Goal: Find specific page/section: Find specific page/section

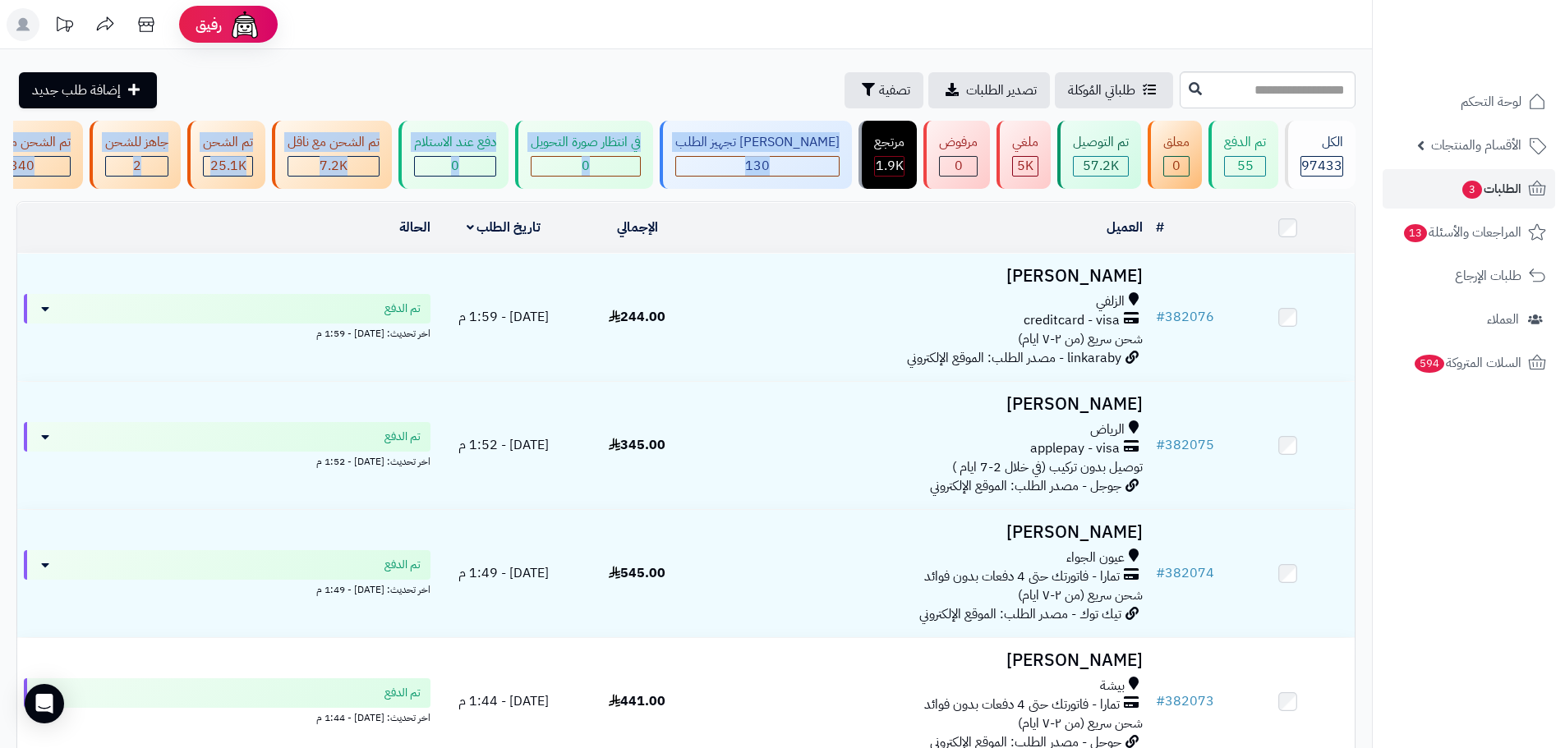
drag, startPoint x: 1333, startPoint y: 201, endPoint x: 864, endPoint y: 187, distance: 470.2
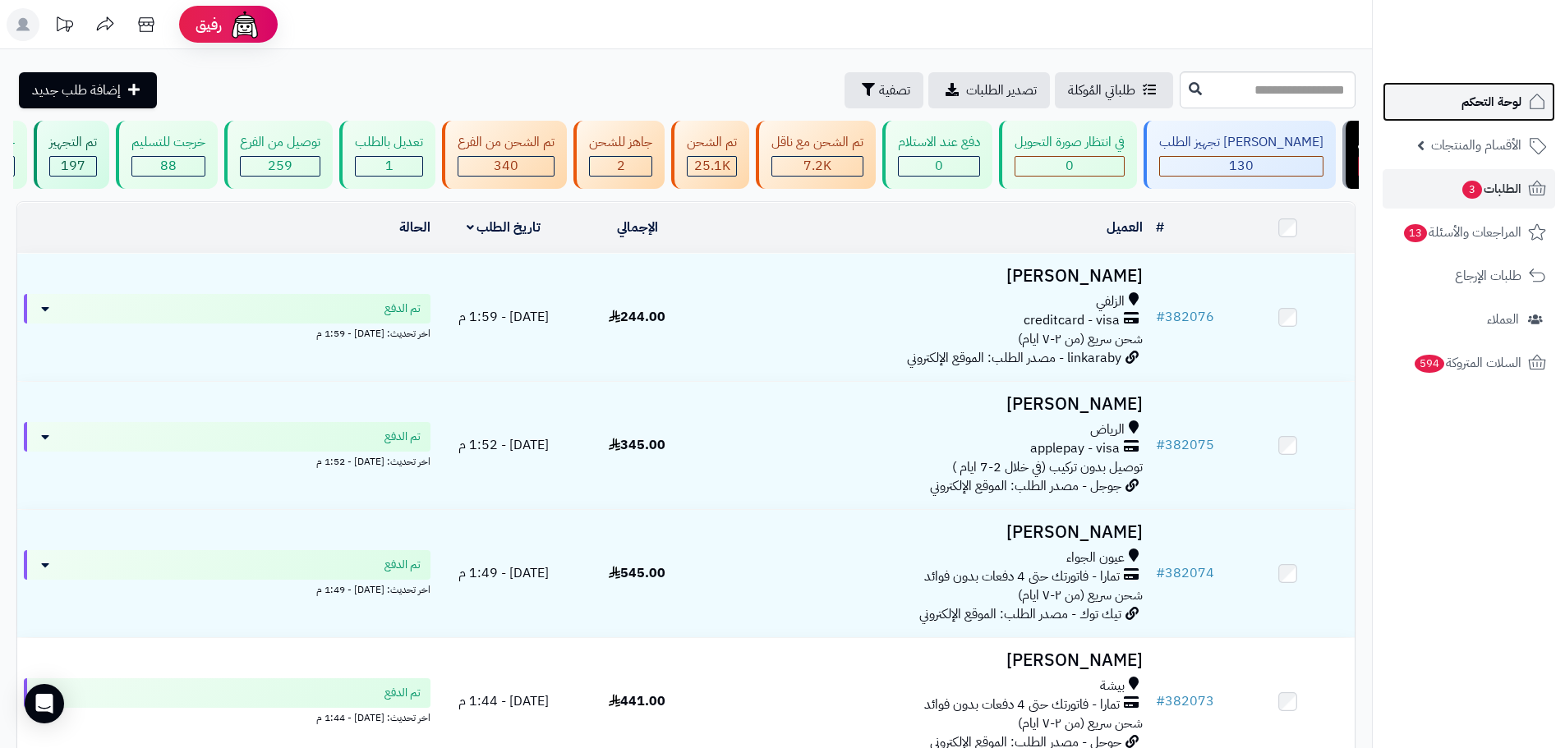
click at [1463, 109] on span "لوحة التحكم" at bounding box center [1492, 101] width 60 height 23
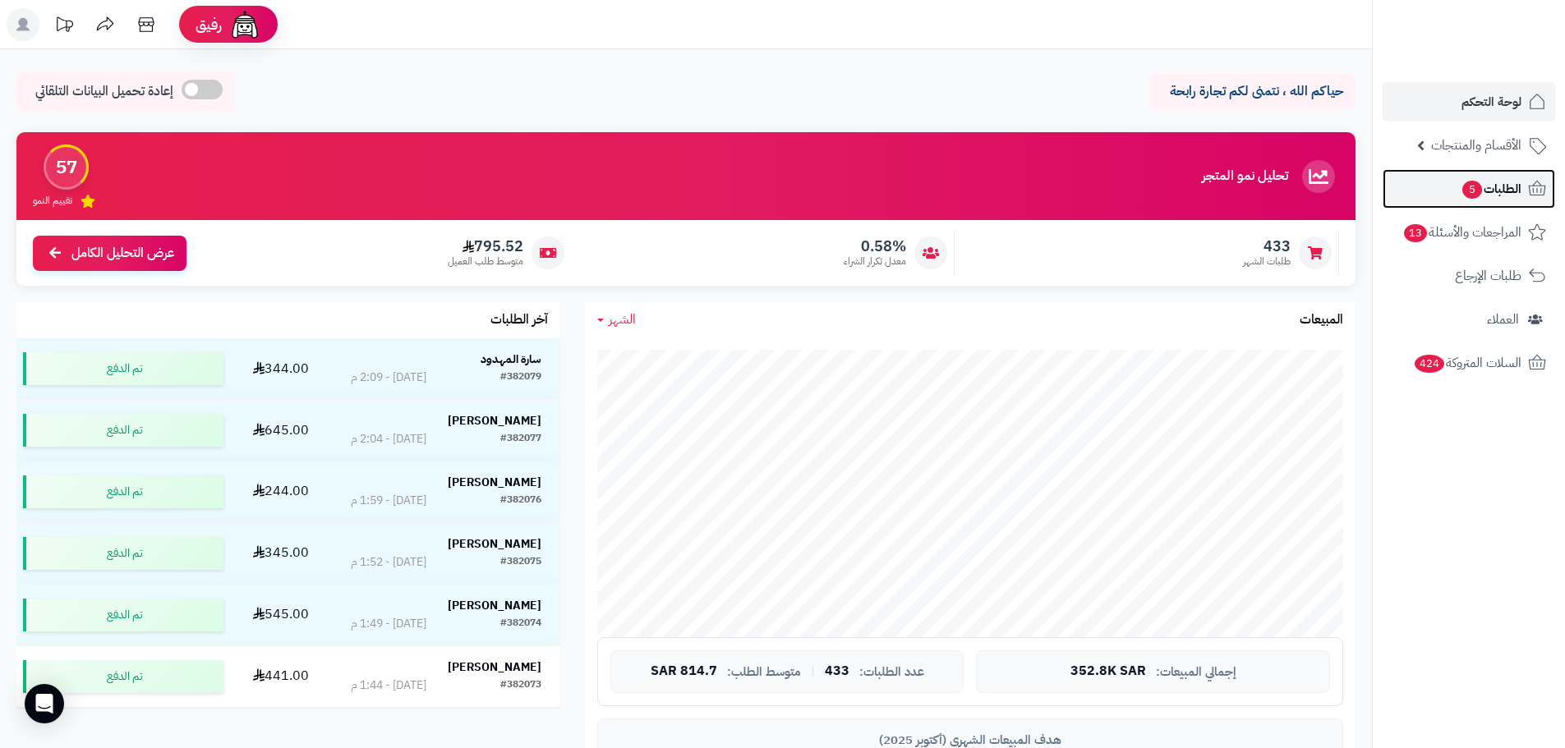
click at [1472, 193] on span "5" at bounding box center [1472, 190] width 20 height 18
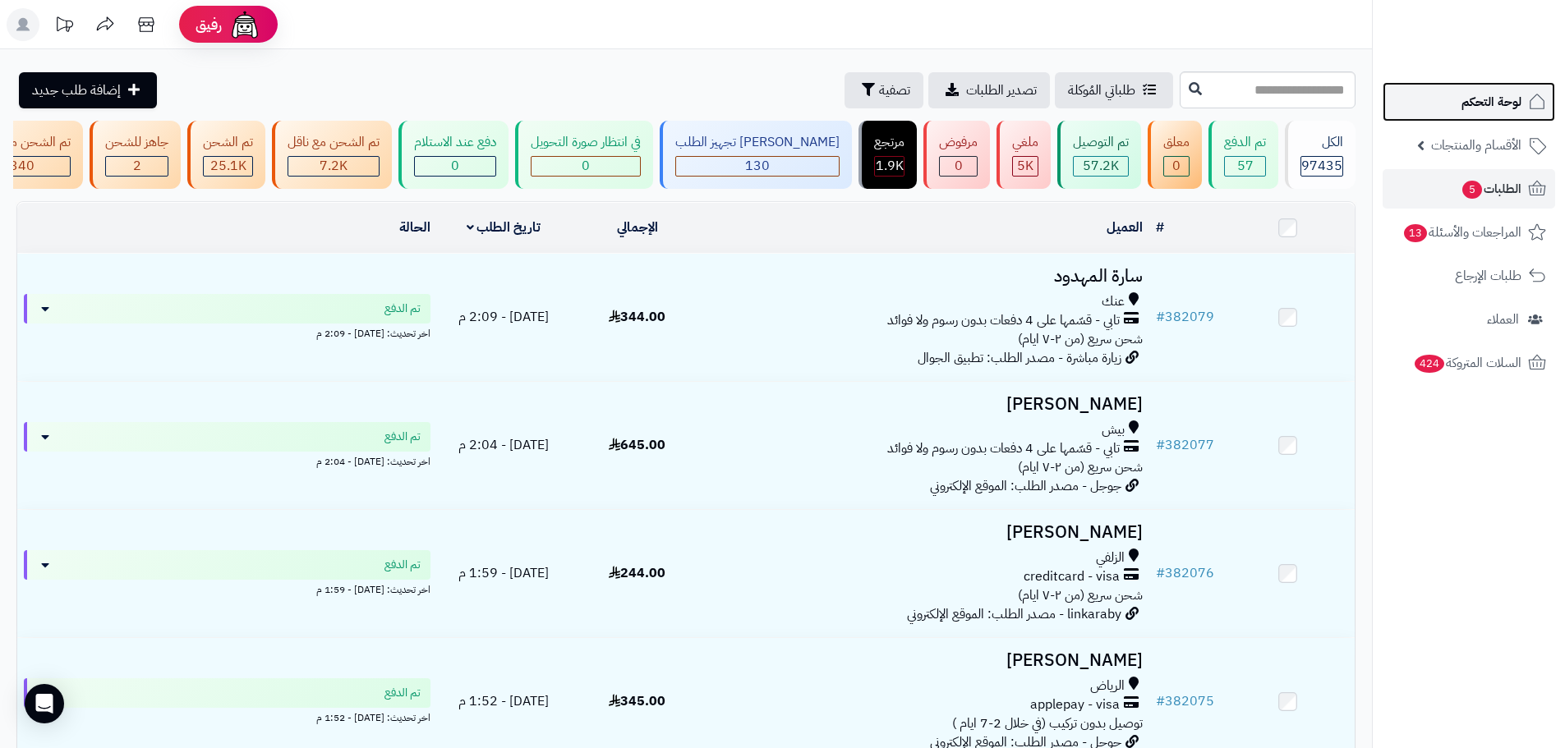
click at [1491, 106] on span "لوحة التحكم" at bounding box center [1492, 101] width 60 height 23
